Goal: Transaction & Acquisition: Book appointment/travel/reservation

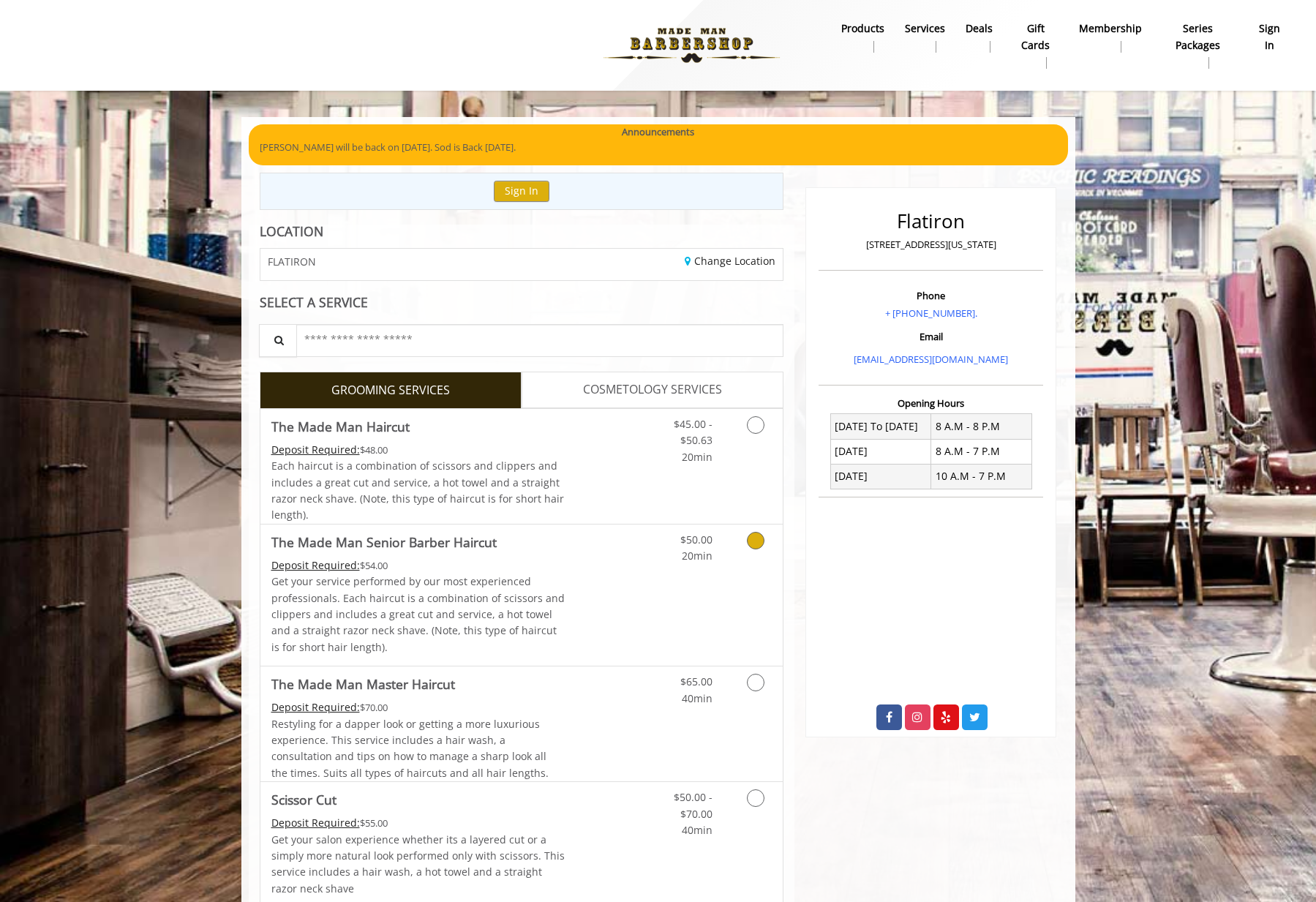
click at [712, 593] on div "$50.00 20min" at bounding box center [717, 595] width 131 height 141
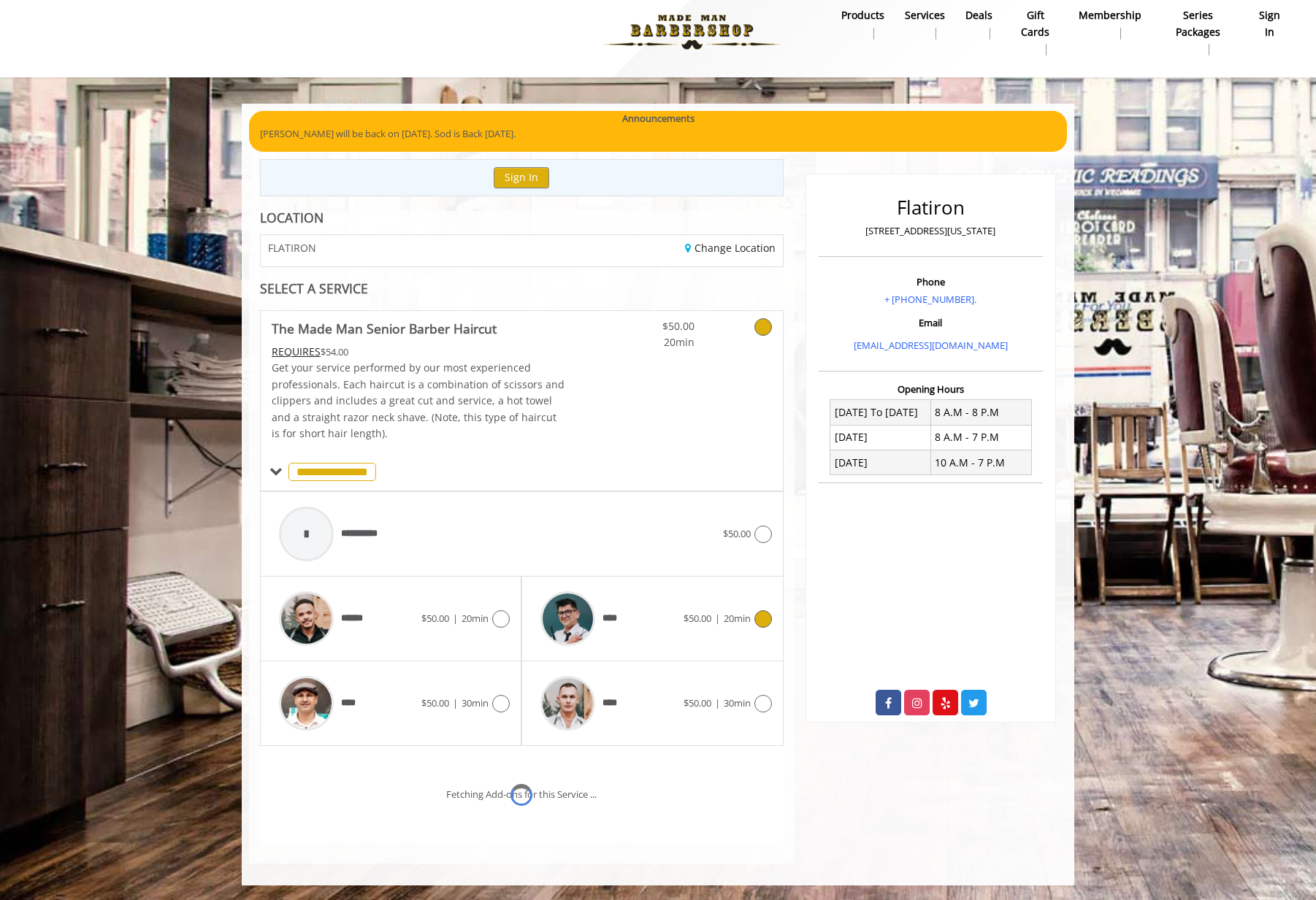
scroll to position [75, 0]
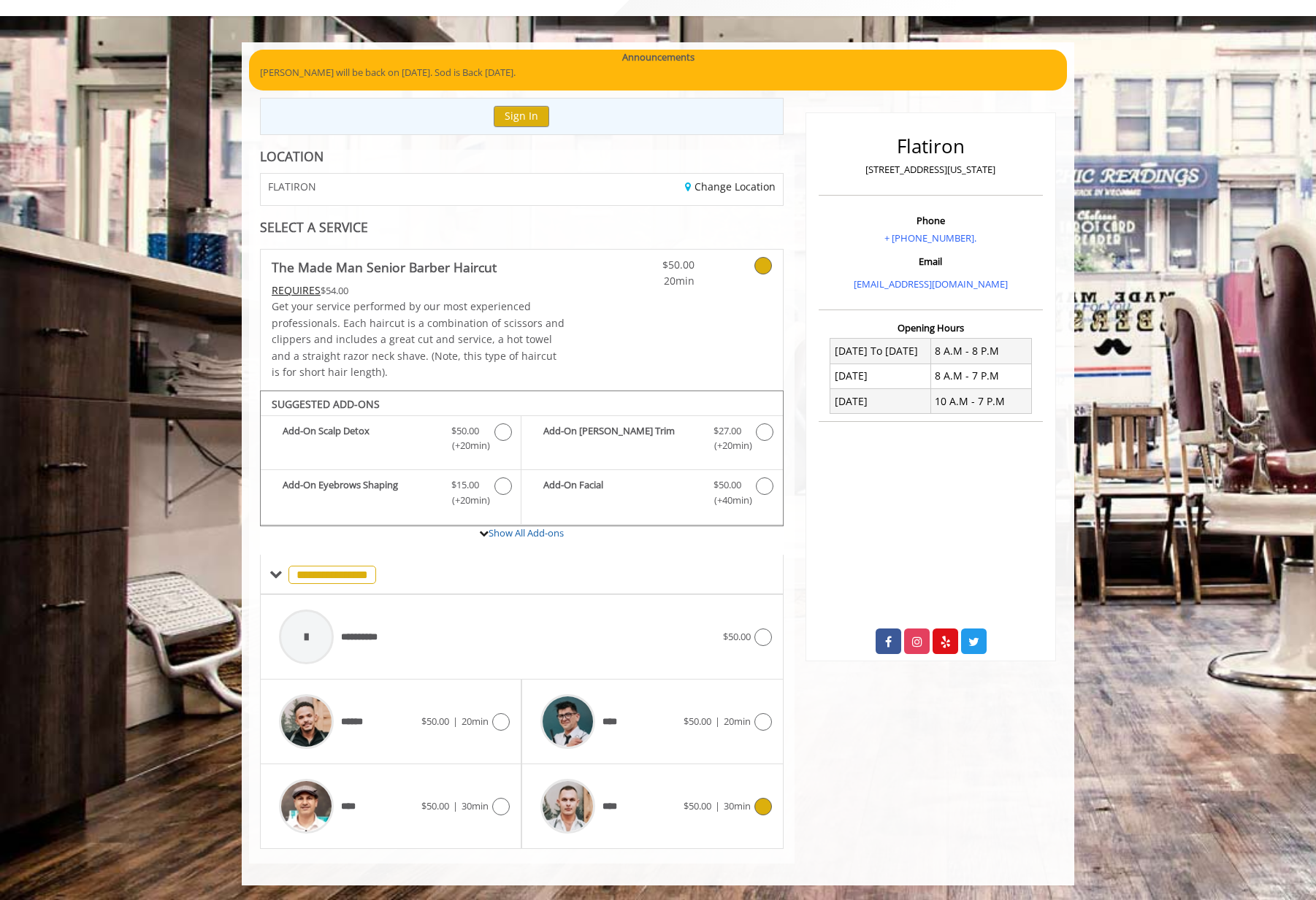
click at [683, 825] on div "**** $50.00 | 30min" at bounding box center [652, 806] width 238 height 70
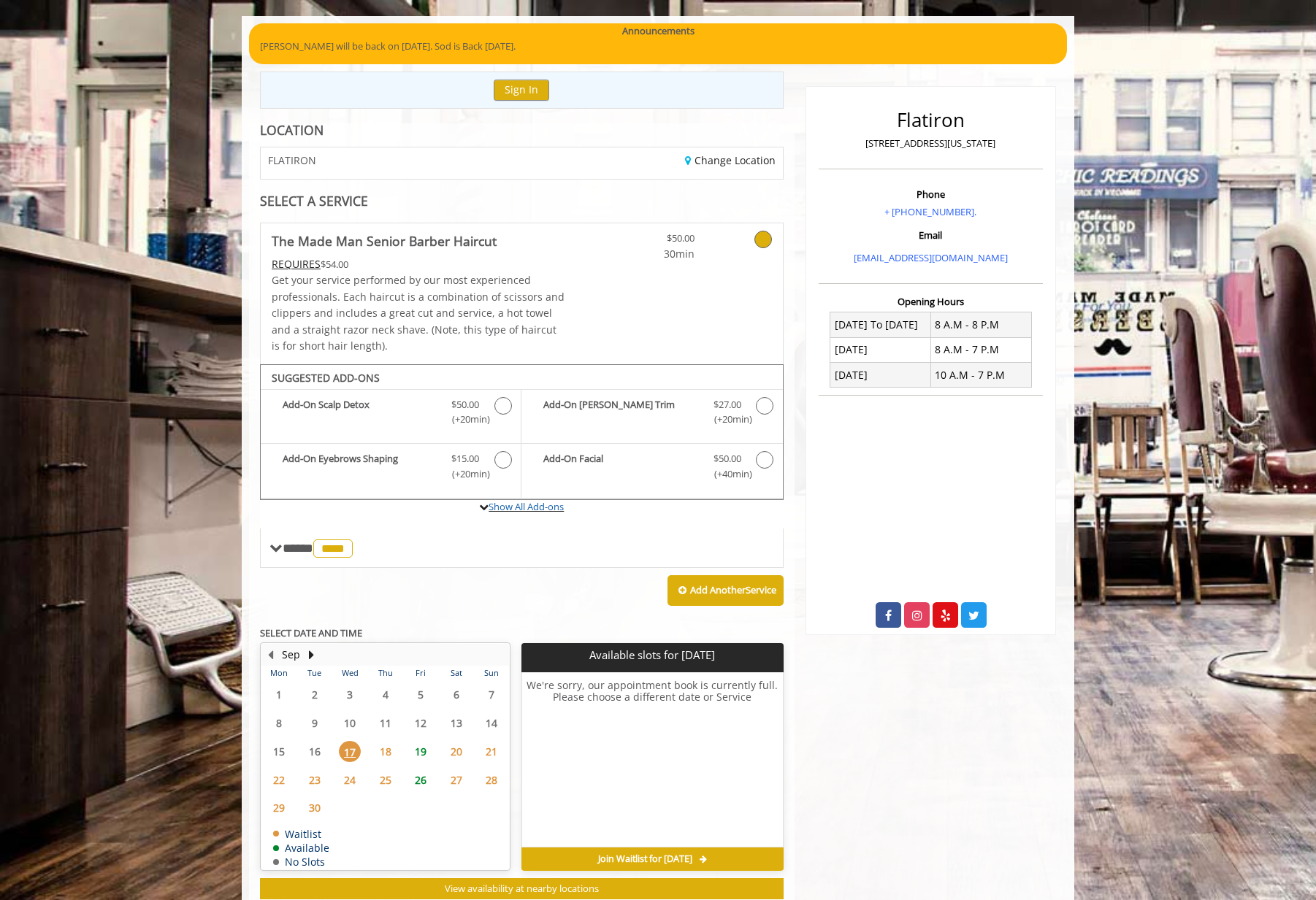
scroll to position [144, 0]
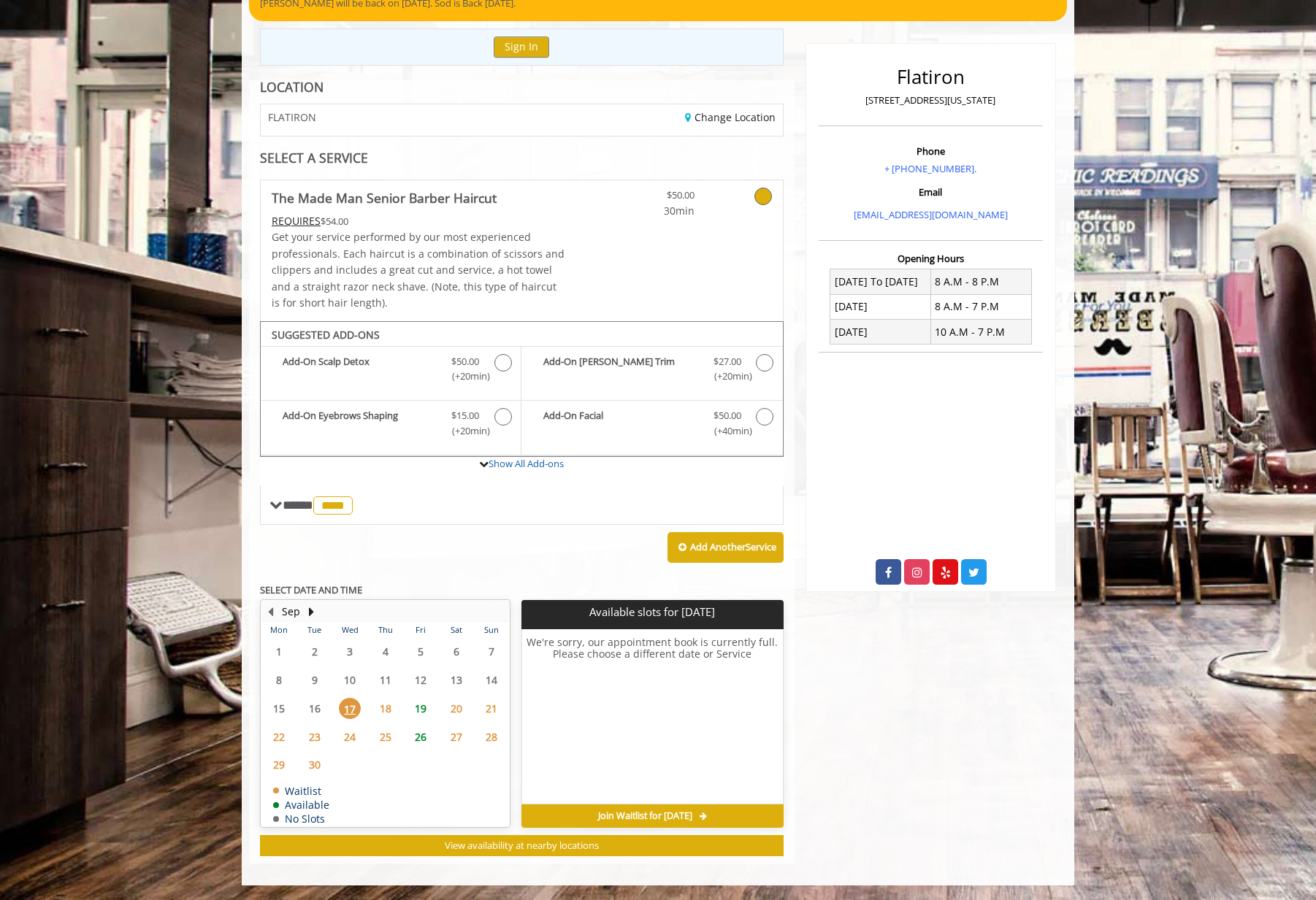
click at [423, 709] on span "19" at bounding box center [421, 708] width 22 height 21
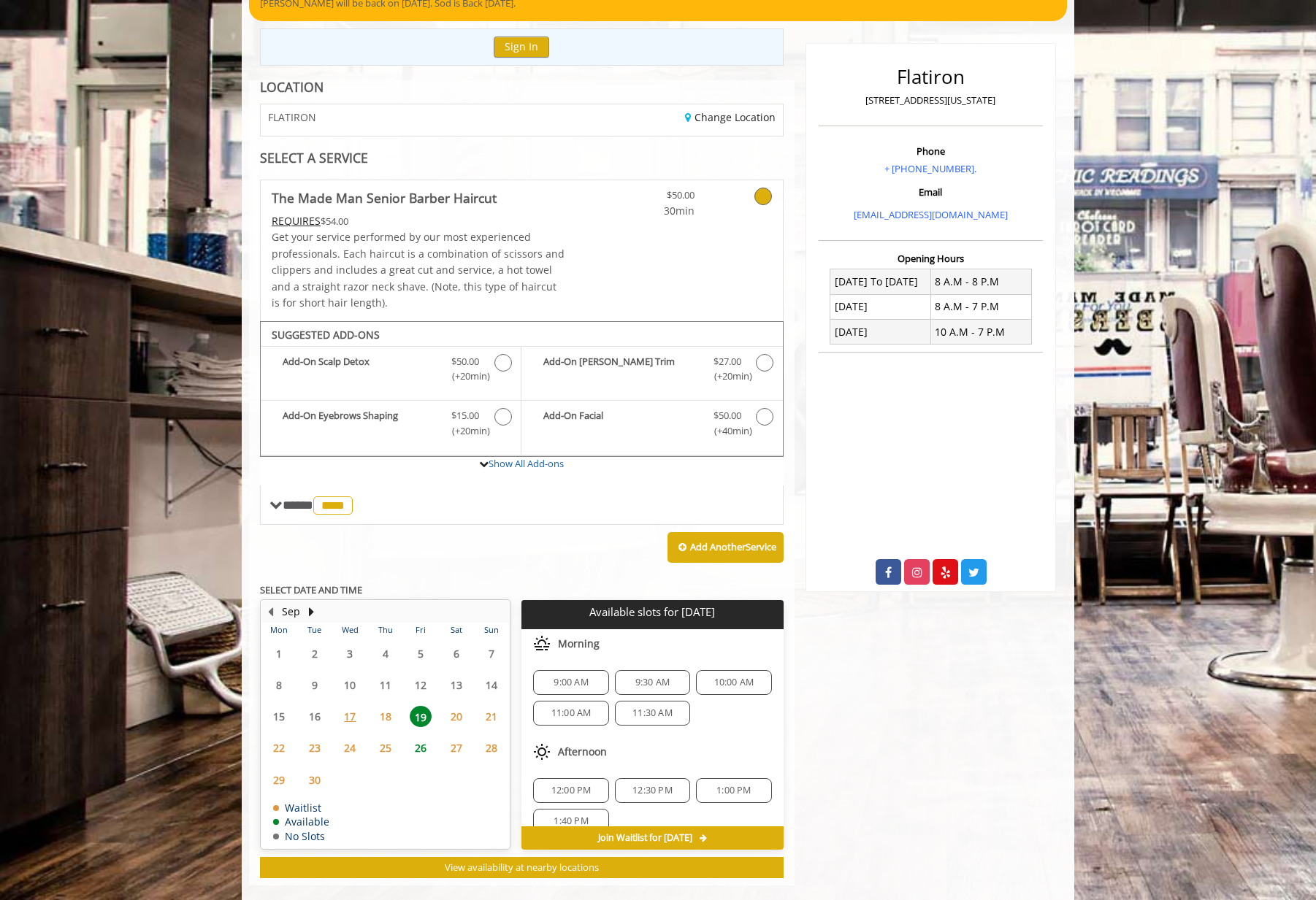
scroll to position [166, 0]
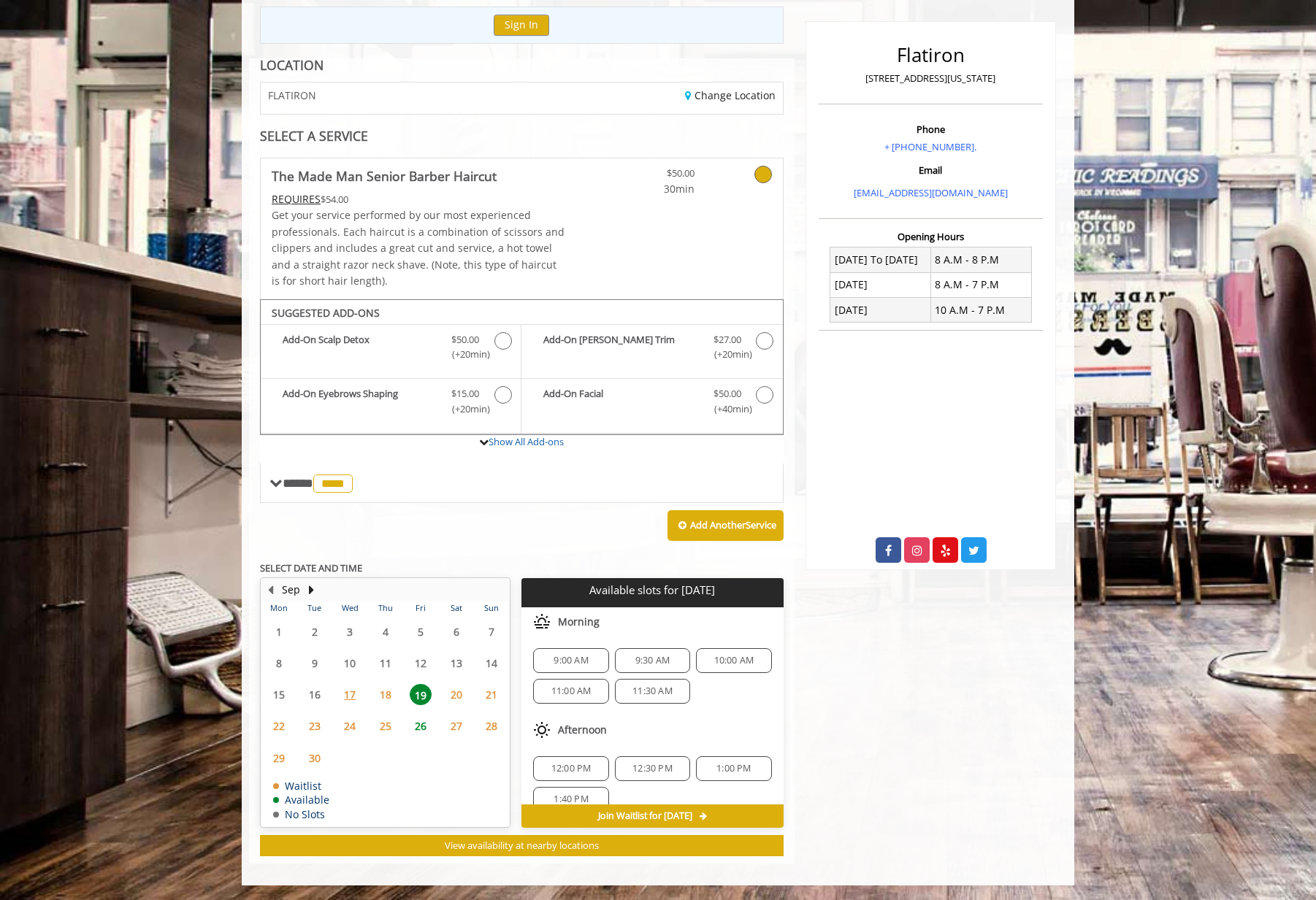
click at [556, 691] on span "11:00 AM" at bounding box center [571, 691] width 40 height 12
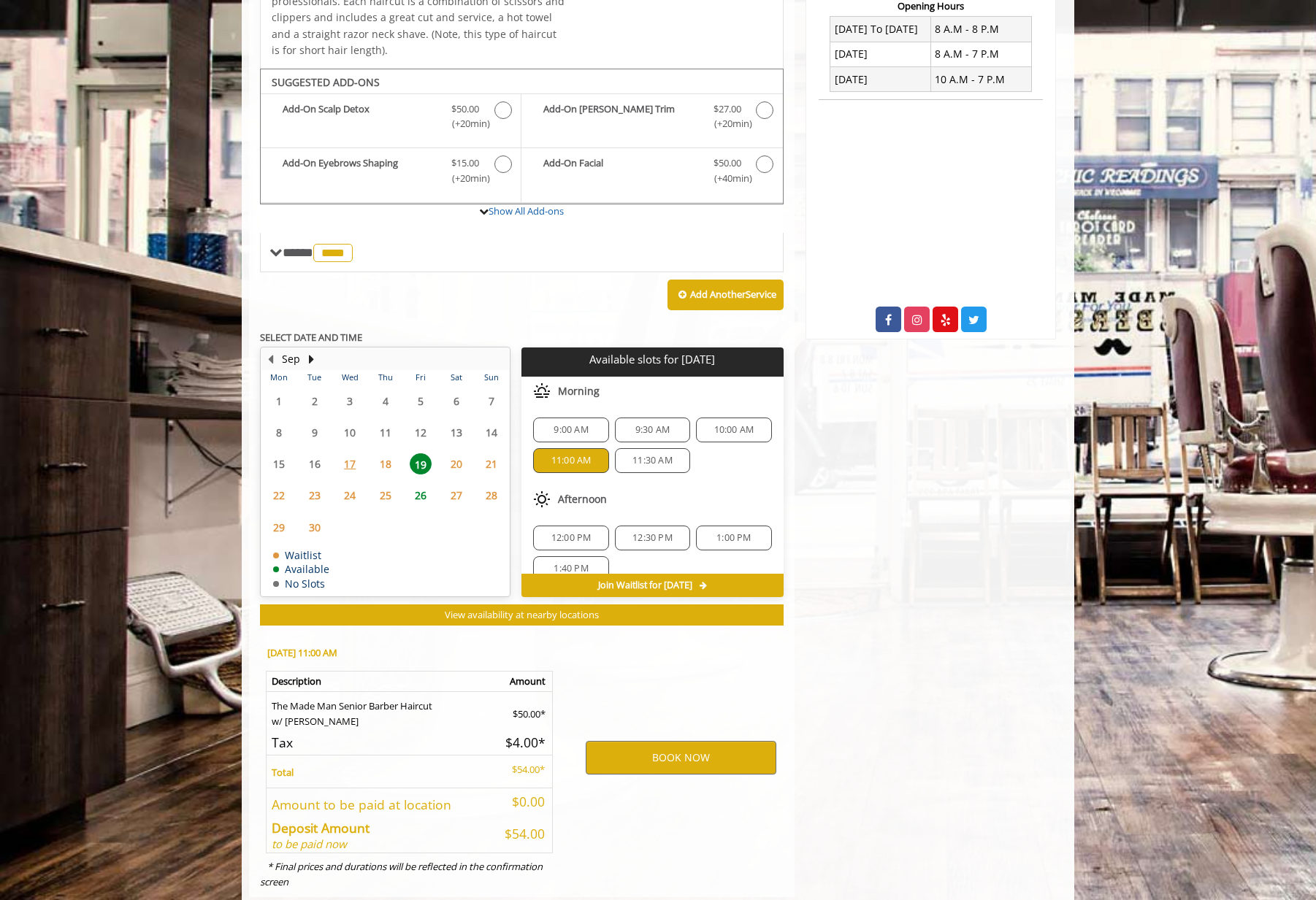
scroll to position [430, 0]
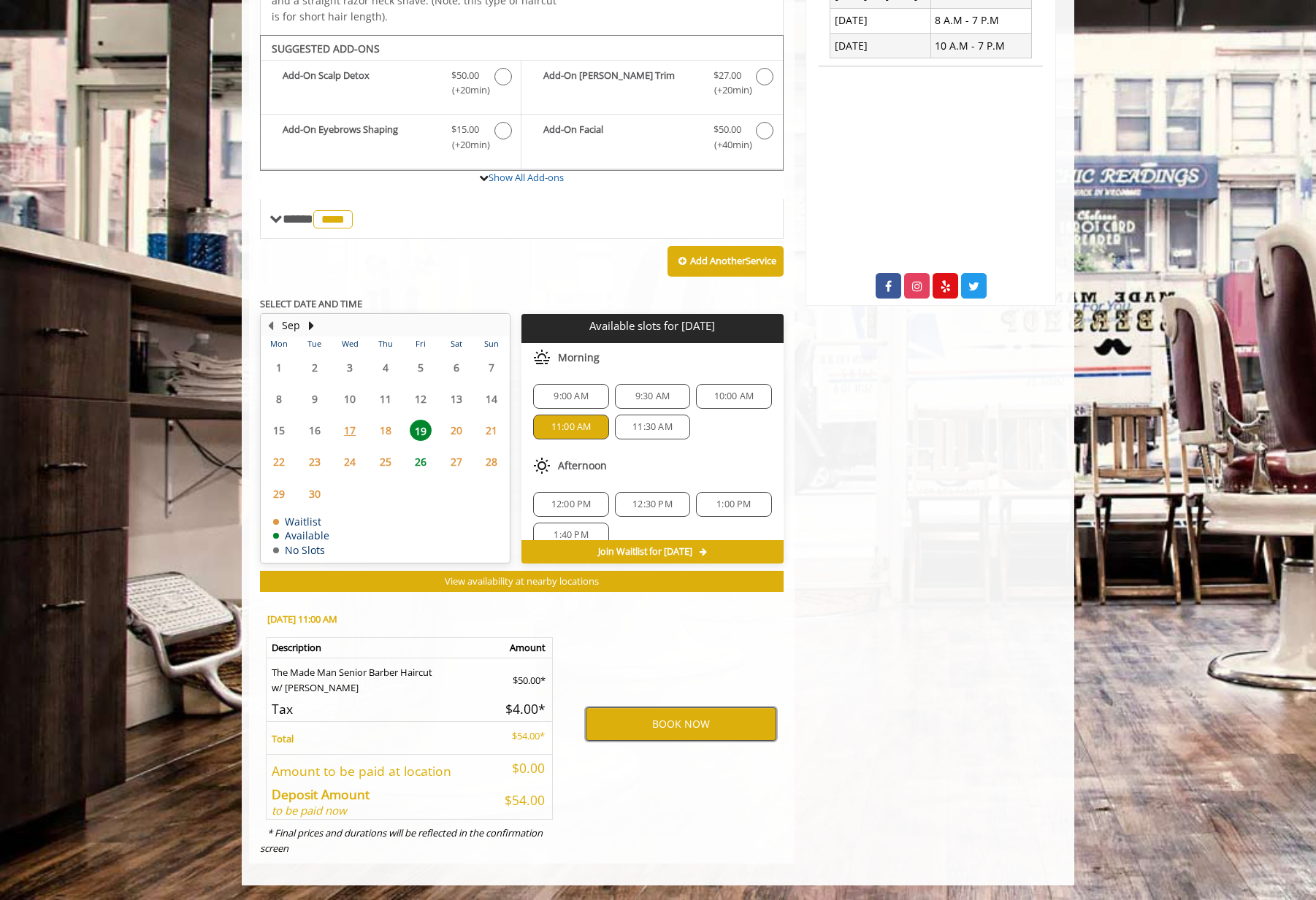
click at [690, 726] on button "BOOK NOW" at bounding box center [681, 724] width 191 height 34
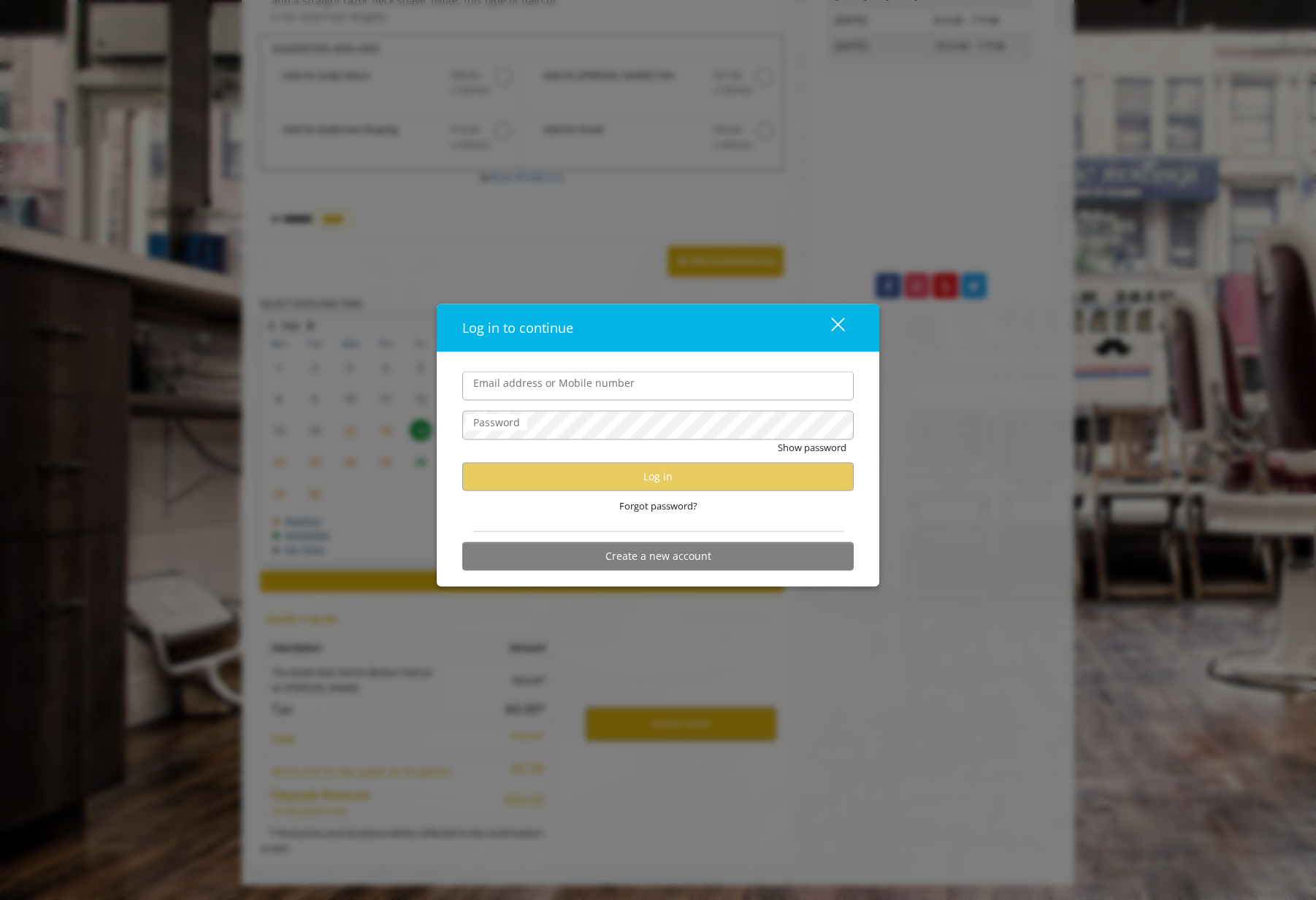
type input "**********"
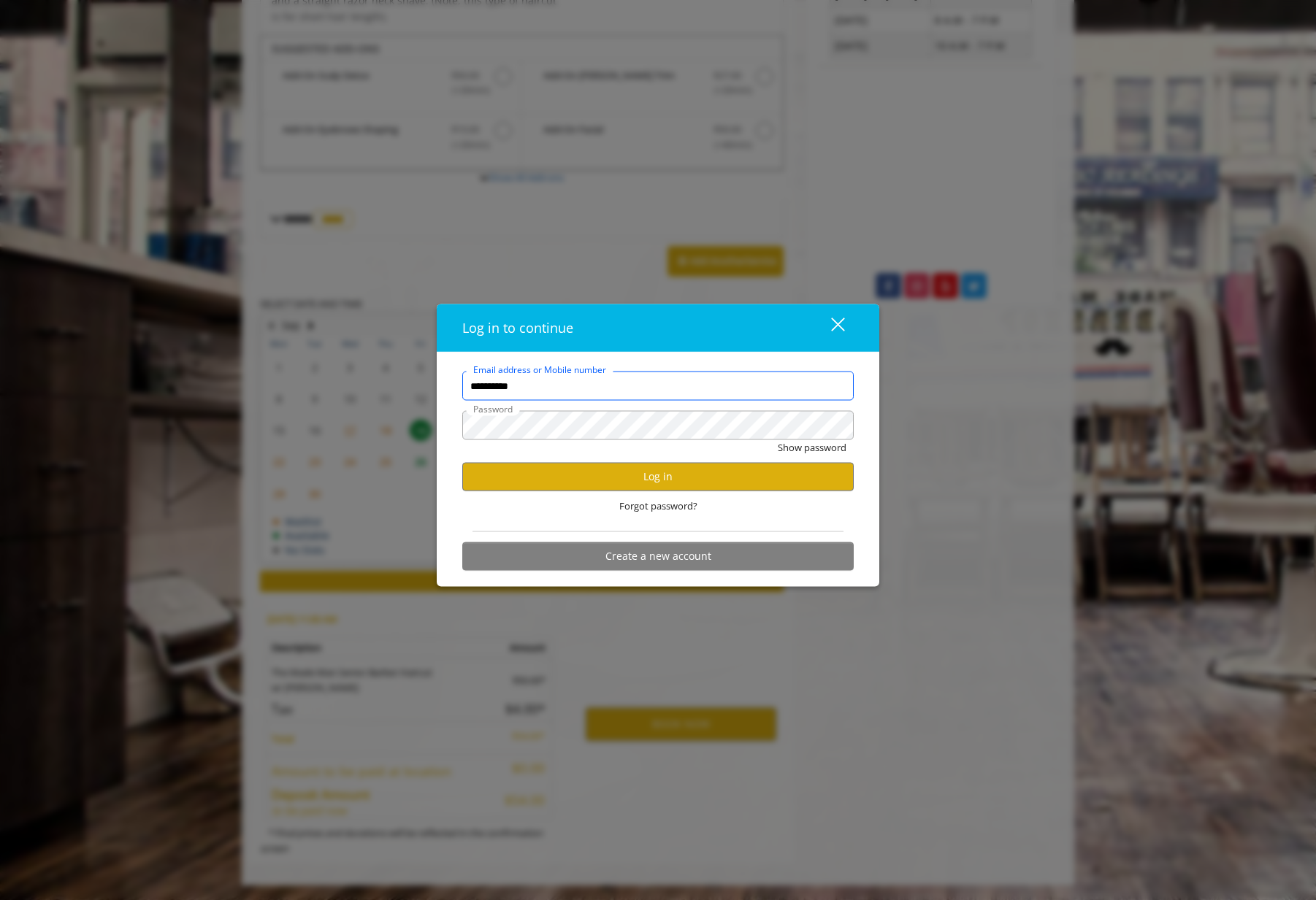
scroll to position [0, 0]
click at [606, 484] on button "Log in" at bounding box center [658, 476] width 392 height 29
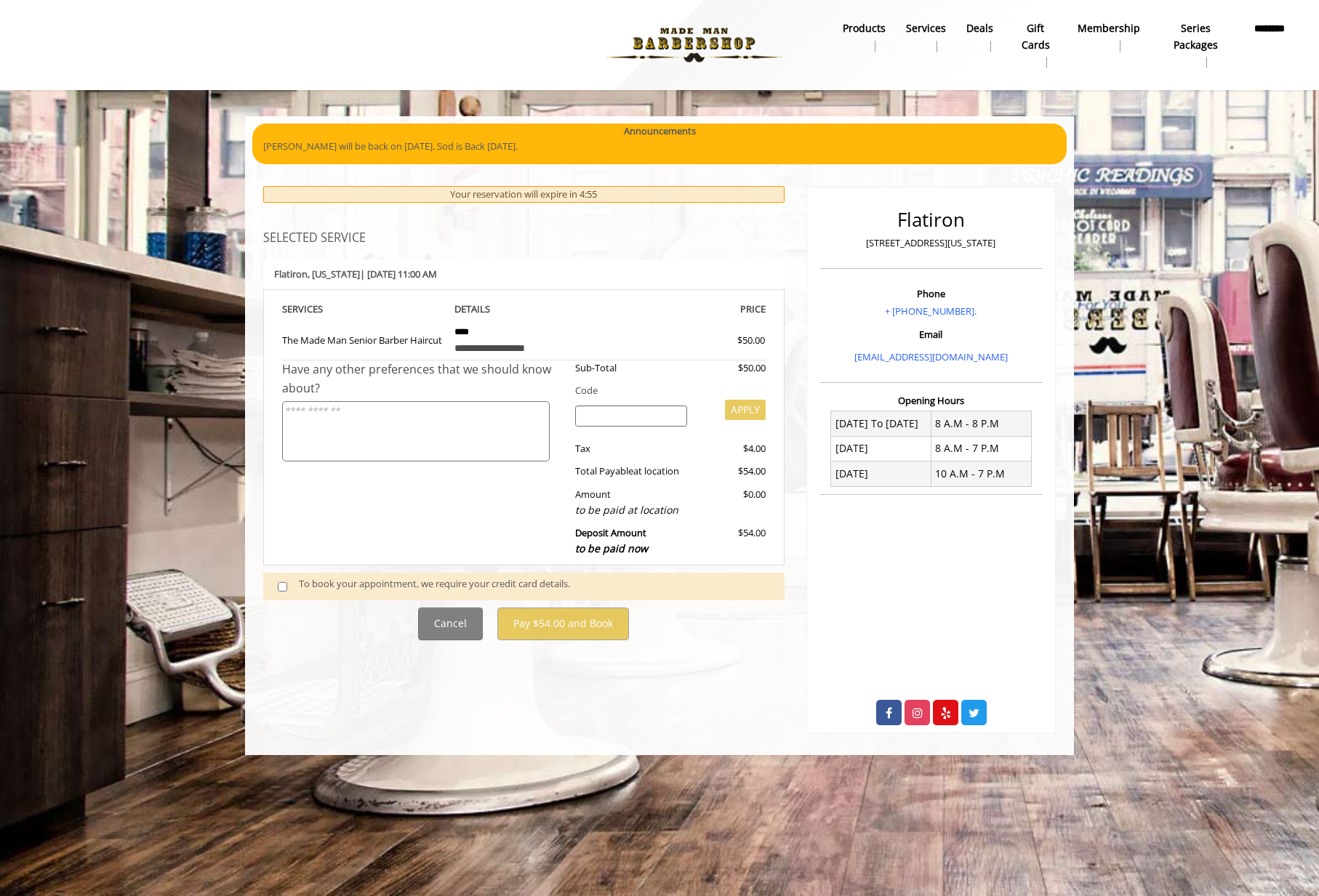
click at [348, 587] on div "To book your appointment, we require your credit card details." at bounding box center [534, 586] width 471 height 20
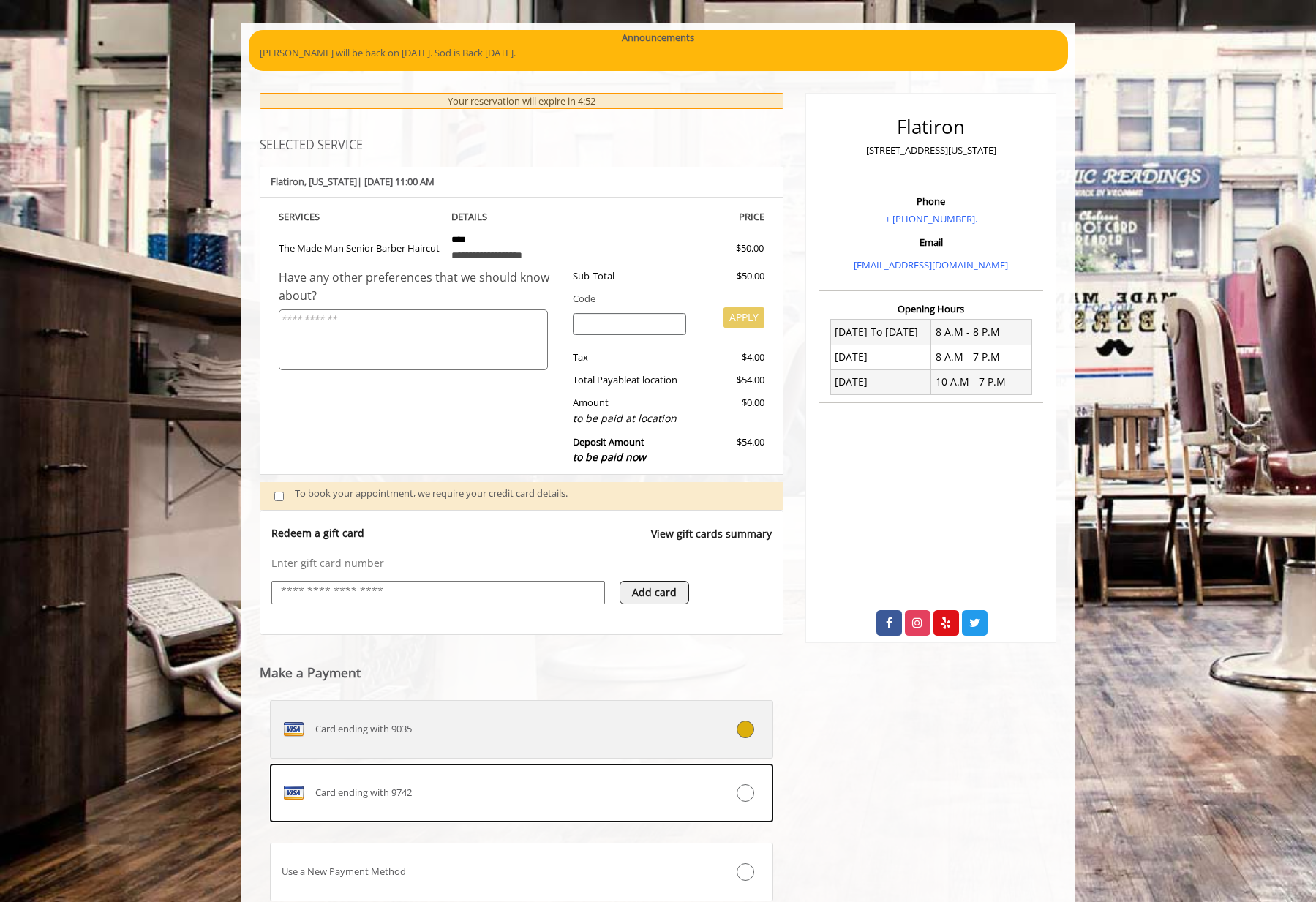
scroll to position [201, 0]
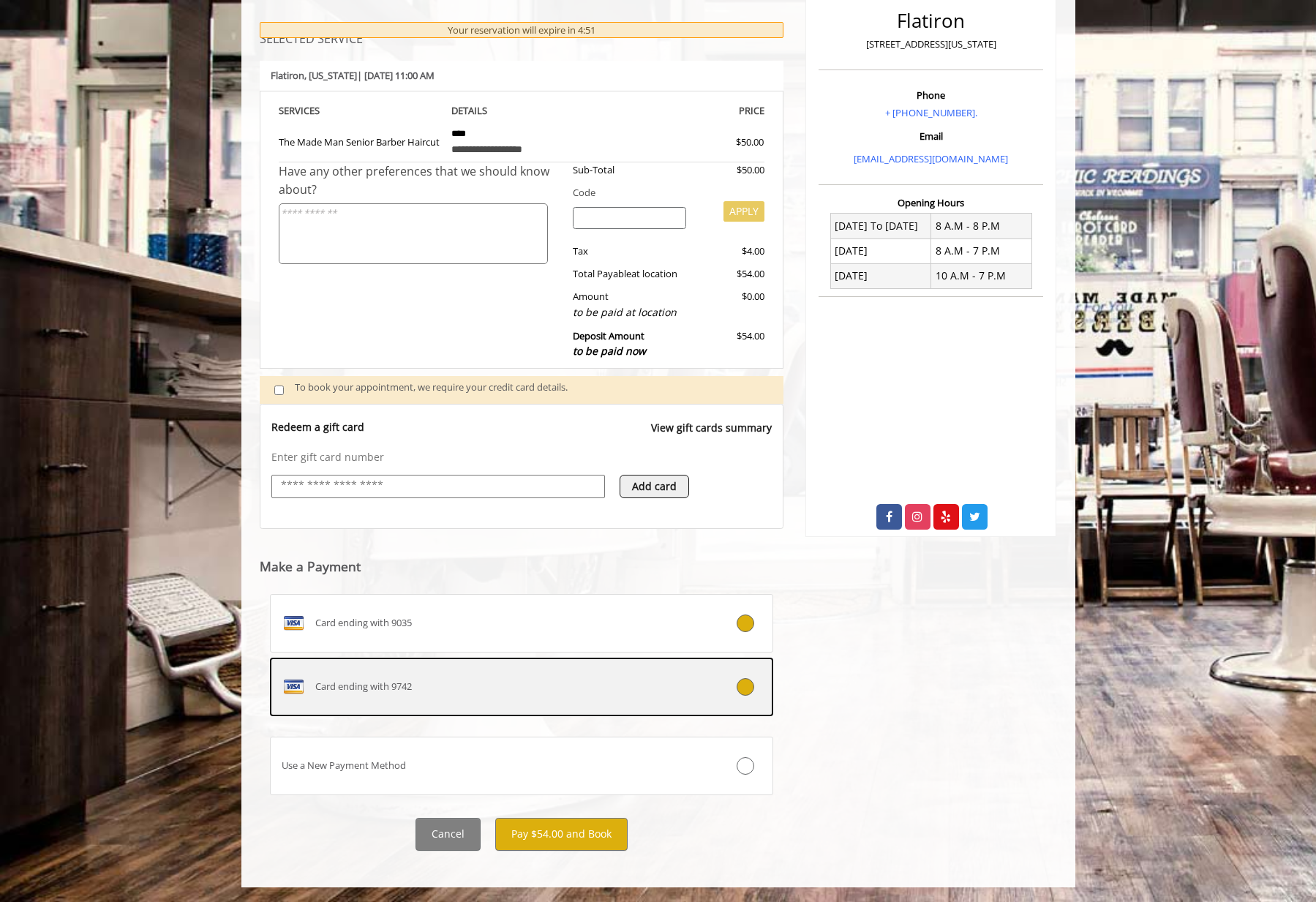
click at [751, 695] on div at bounding box center [731, 687] width 84 height 18
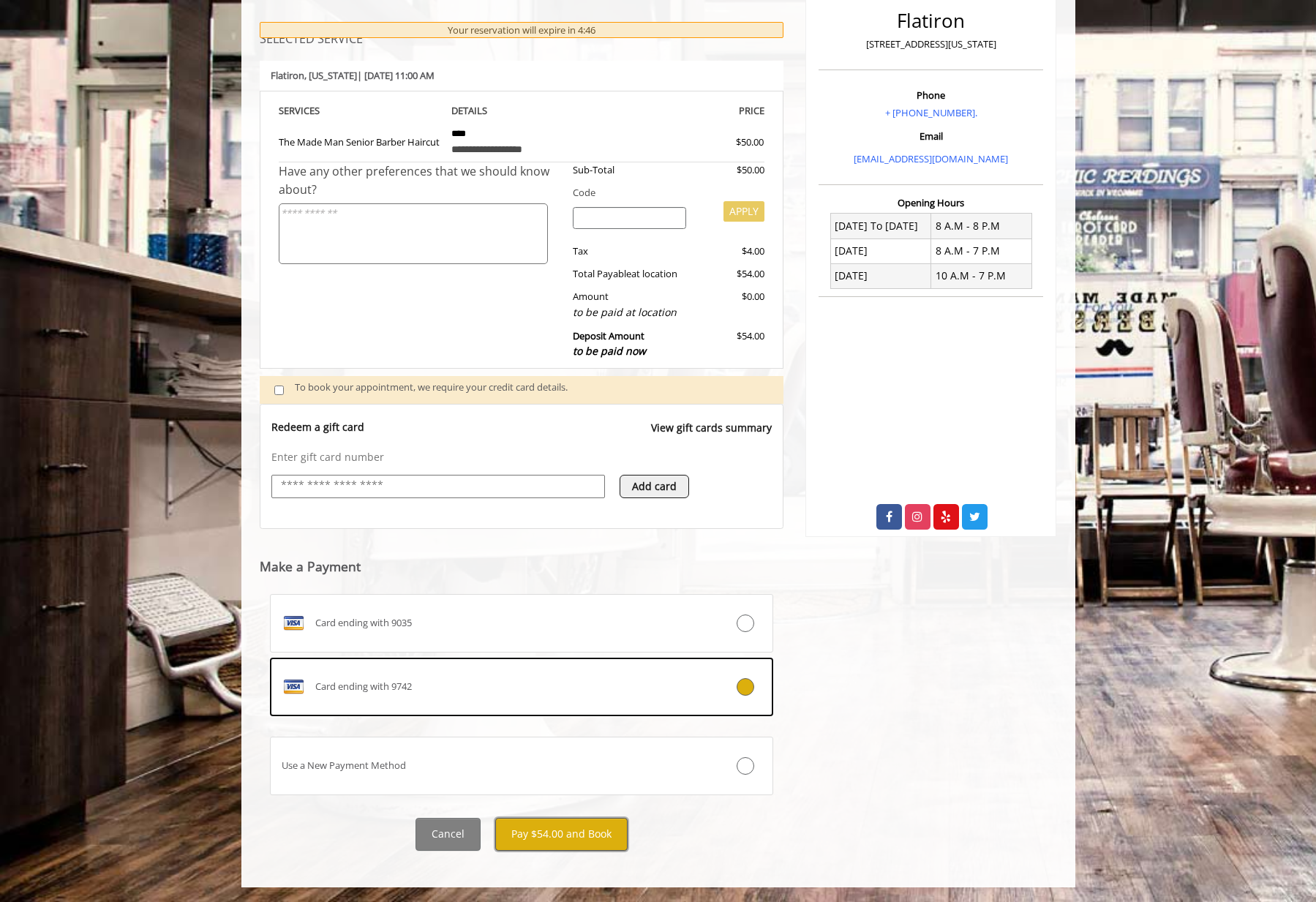
click at [545, 839] on button "Pay $54.00 and Book" at bounding box center [561, 834] width 132 height 33
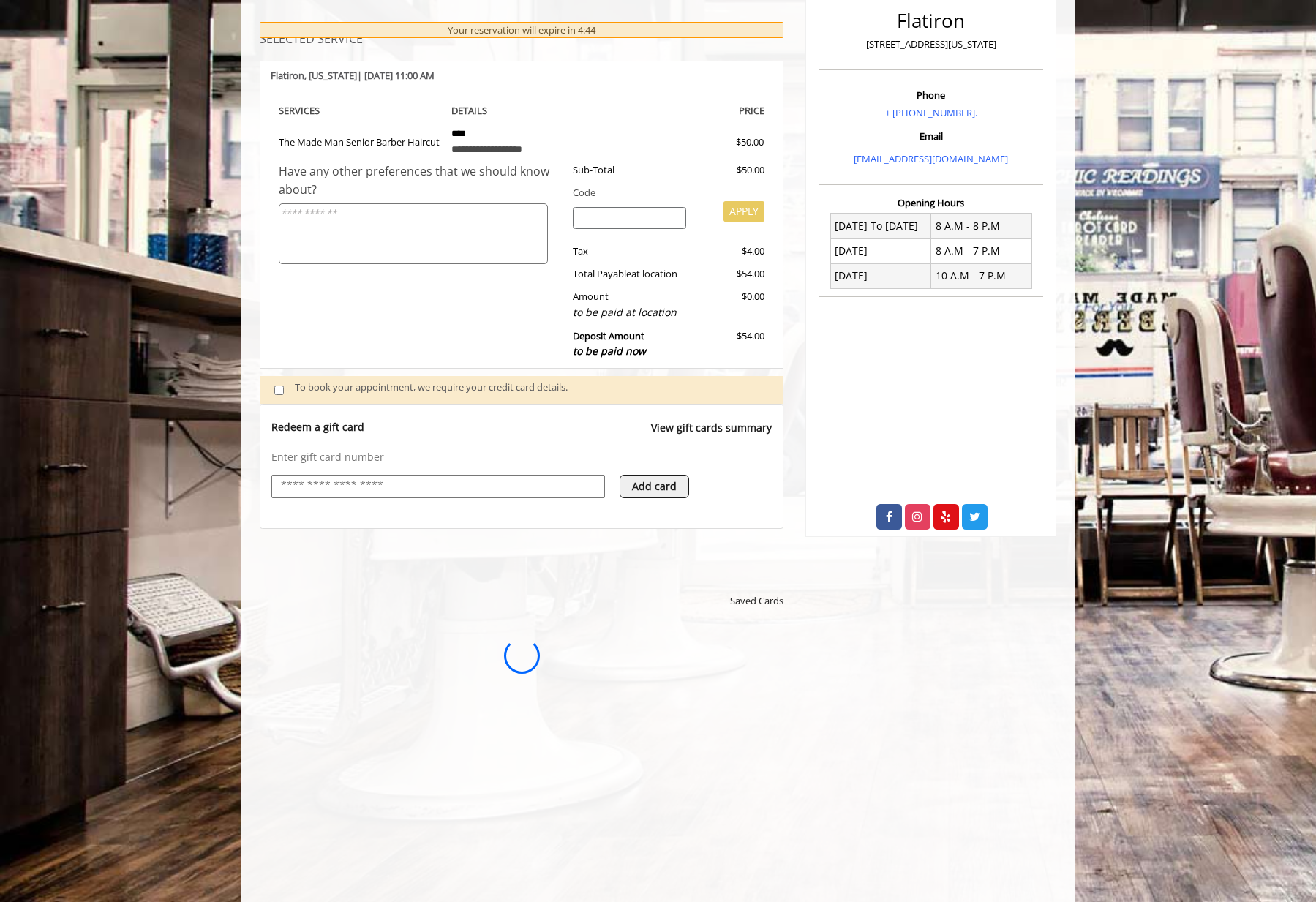
scroll to position [0, 0]
